Goal: Information Seeking & Learning: Understand process/instructions

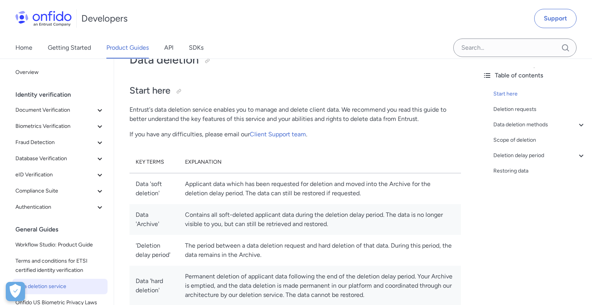
click at [269, 118] on p "Entrust's data deletion service enables you to manage and delete client data. W…" at bounding box center [296, 114] width 332 height 19
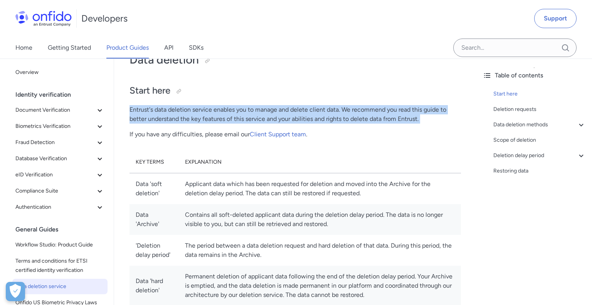
click at [269, 118] on p "Entrust's data deletion service enables you to manage and delete client data. W…" at bounding box center [296, 114] width 332 height 19
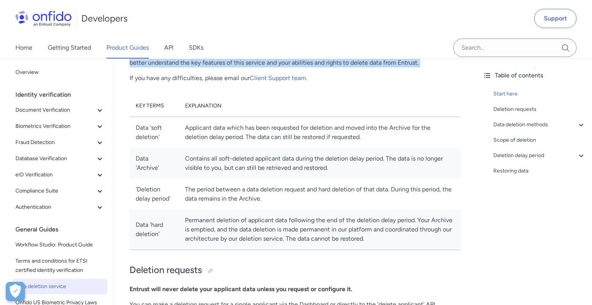
scroll to position [111, 0]
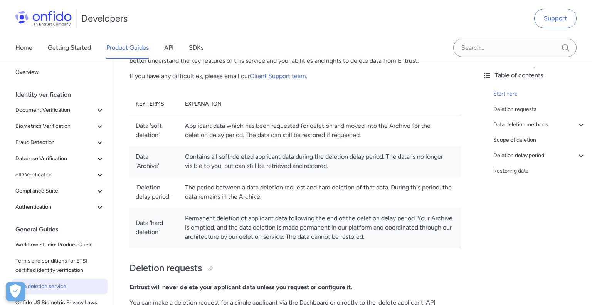
click at [246, 140] on td "Applicant data which has been requested for deletion and moved into the Archive…" at bounding box center [320, 130] width 282 height 31
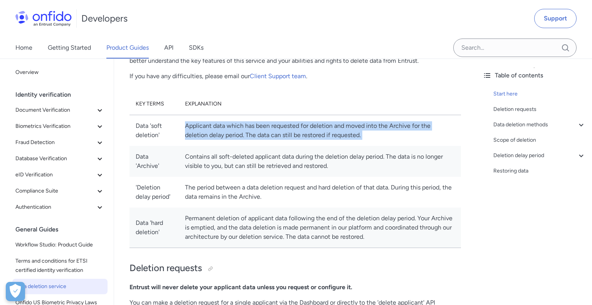
click at [246, 140] on td "Applicant data which has been requested for deletion and moved into the Archive…" at bounding box center [320, 130] width 282 height 31
click at [248, 145] on td "Applicant data which has been requested for deletion and moved into the Archive…" at bounding box center [320, 130] width 282 height 31
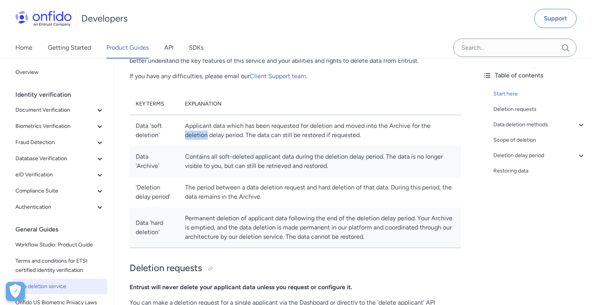
click at [248, 145] on td "Applicant data which has been requested for deletion and moved into the Archive…" at bounding box center [320, 130] width 282 height 31
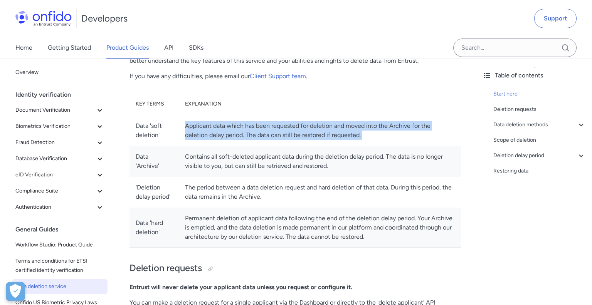
click at [248, 145] on td "Applicant data which has been requested for deletion and moved into the Archive…" at bounding box center [320, 130] width 282 height 31
click at [246, 146] on td "Applicant data which has been requested for deletion and moved into the Archive…" at bounding box center [320, 130] width 282 height 31
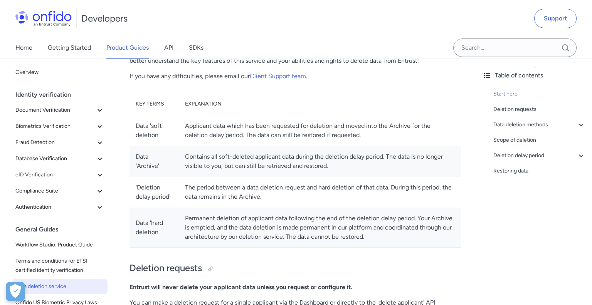
click at [246, 146] on td "Applicant data which has been requested for deletion and moved into the Archive…" at bounding box center [320, 130] width 282 height 31
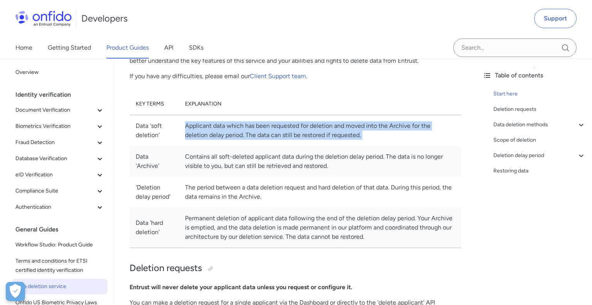
click at [246, 146] on td "Applicant data which has been requested for deletion and moved into the Archive…" at bounding box center [320, 130] width 282 height 31
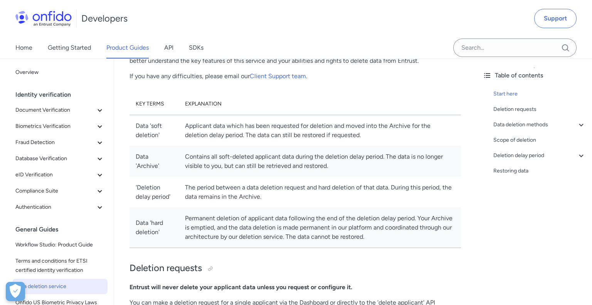
click at [251, 168] on td "Contains all soft-deleted applicant data during the deletion delay period. The …" at bounding box center [320, 161] width 282 height 31
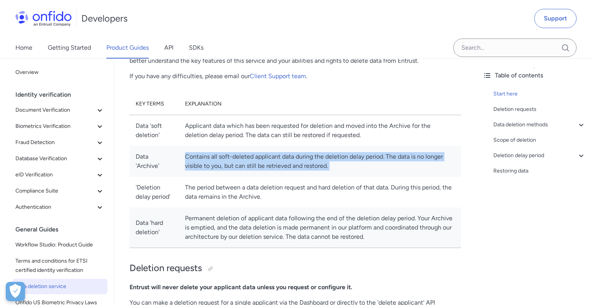
click at [251, 168] on td "Contains all soft-deleted applicant data during the deletion delay period. The …" at bounding box center [320, 161] width 282 height 31
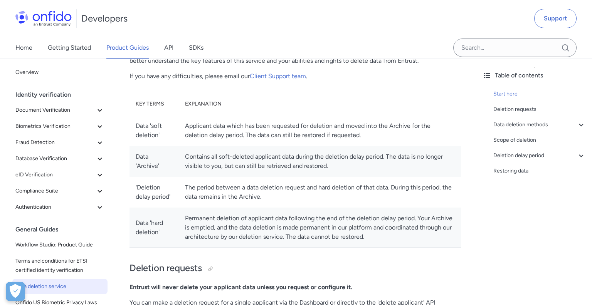
click at [158, 242] on td "Data 'hard deletion'" at bounding box center [154, 228] width 49 height 40
click at [260, 236] on td "Permanent deletion of applicant data following the end of the deletion delay pe…" at bounding box center [320, 228] width 282 height 40
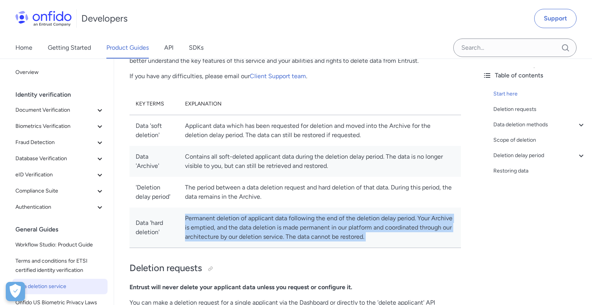
click at [260, 236] on td "Permanent deletion of applicant data following the end of the deletion delay pe…" at bounding box center [320, 228] width 282 height 40
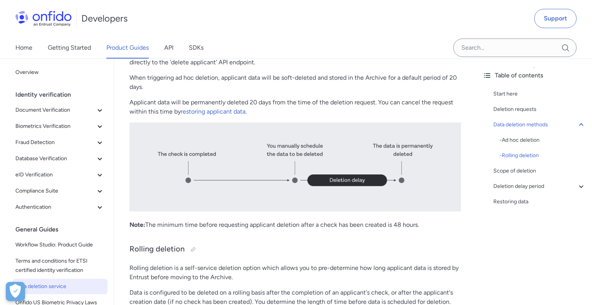
scroll to position [490, 0]
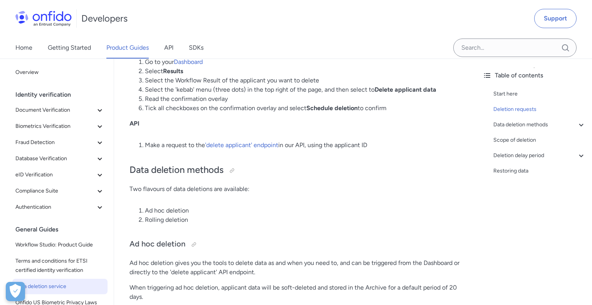
click at [81, 20] on div "Developers" at bounding box center [71, 18] width 112 height 25
click at [58, 19] on img at bounding box center [43, 18] width 56 height 15
